Goal: Information Seeking & Learning: Find specific fact

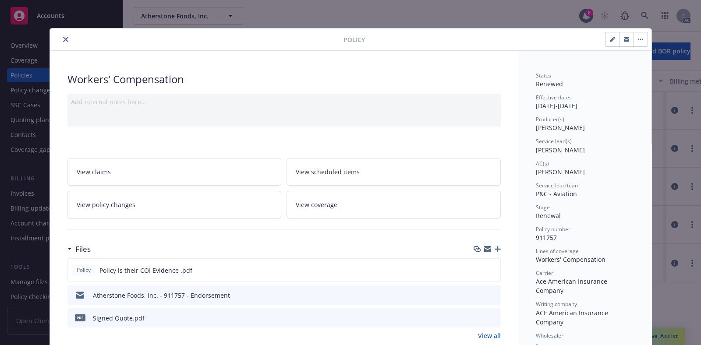
click at [60, 40] on button "close" at bounding box center [65, 39] width 11 height 11
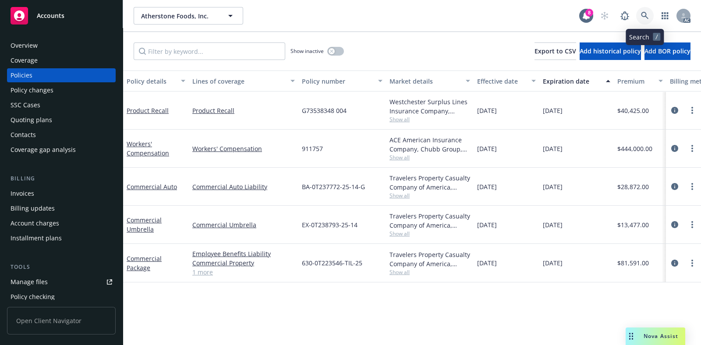
click at [641, 18] on icon at bounding box center [645, 16] width 8 height 8
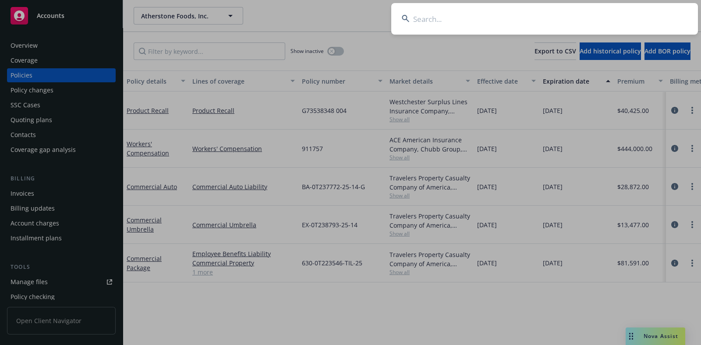
click at [428, 19] on input at bounding box center [544, 19] width 307 height 32
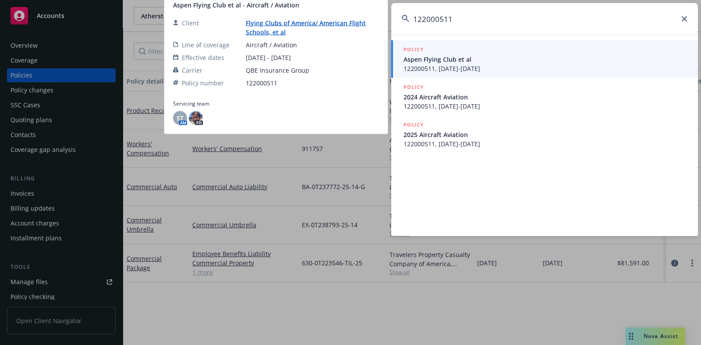
type input "122000511"
click at [480, 70] on span "122000511, 07/01/2023-07/01/2024" at bounding box center [546, 68] width 284 height 9
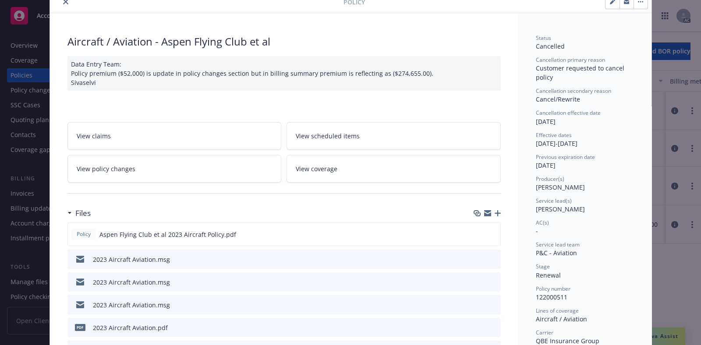
scroll to position [43, 0]
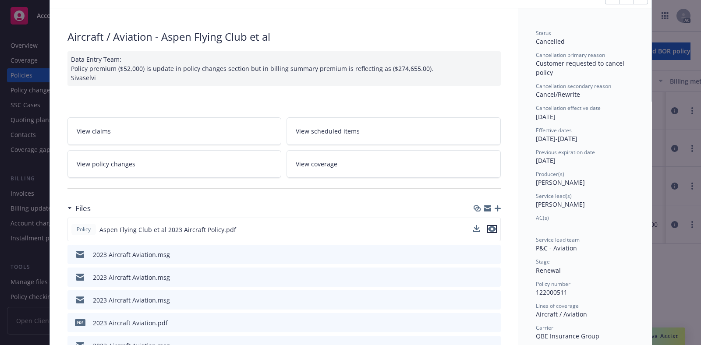
click at [488, 228] on icon "preview file" at bounding box center [492, 229] width 8 height 6
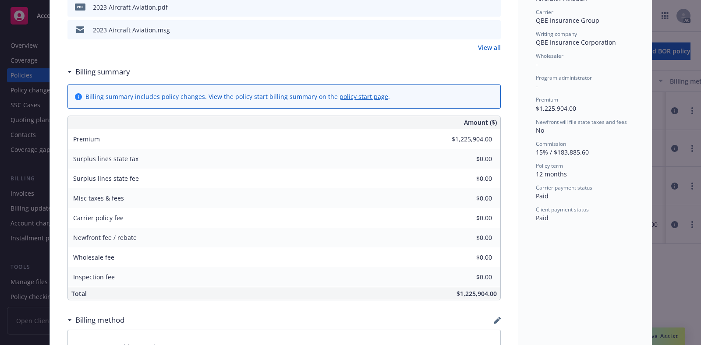
scroll to position [389, 0]
